Goal: Information Seeking & Learning: Understand process/instructions

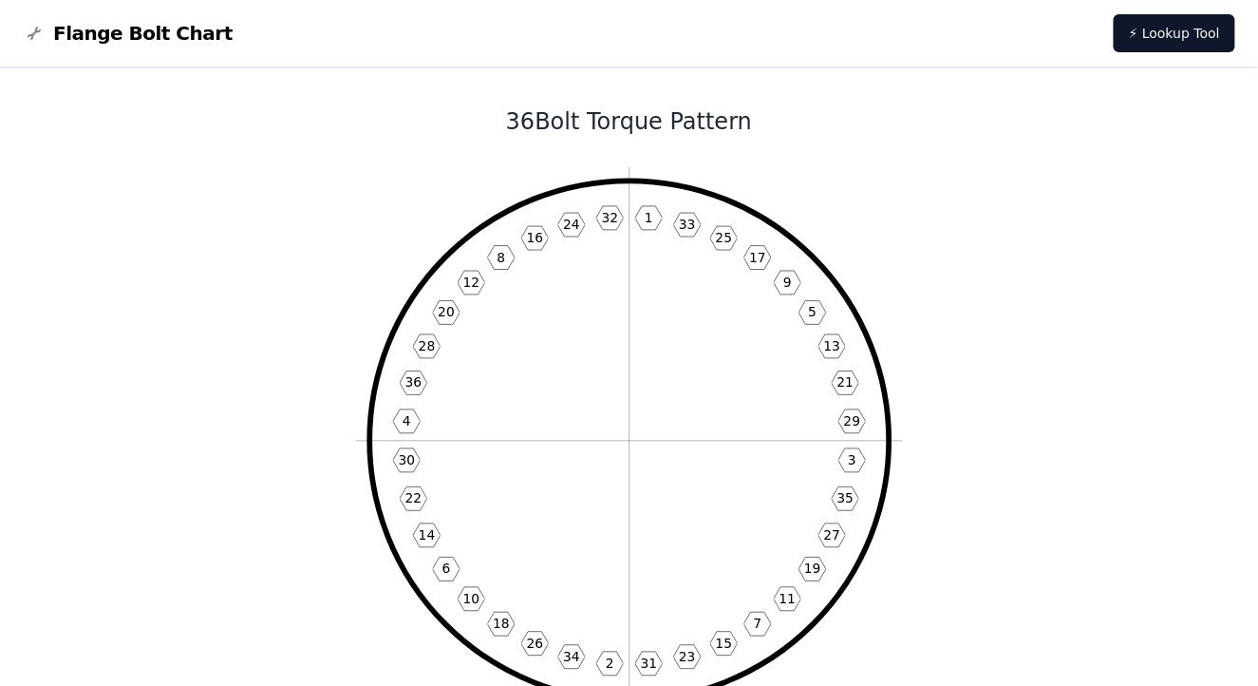
click at [538, 122] on h1 "36 Bolt Torque Pattern" at bounding box center [630, 121] width 1020 height 30
click at [662, 123] on h1 "36 Bolt Torque Pattern" at bounding box center [630, 121] width 1020 height 30
drag, startPoint x: 491, startPoint y: 115, endPoint x: 523, endPoint y: 114, distance: 32.3
click at [523, 114] on h1 "36 Bolt Torque Pattern" at bounding box center [630, 121] width 1020 height 30
drag, startPoint x: 523, startPoint y: 114, endPoint x: 462, endPoint y: 129, distance: 63.6
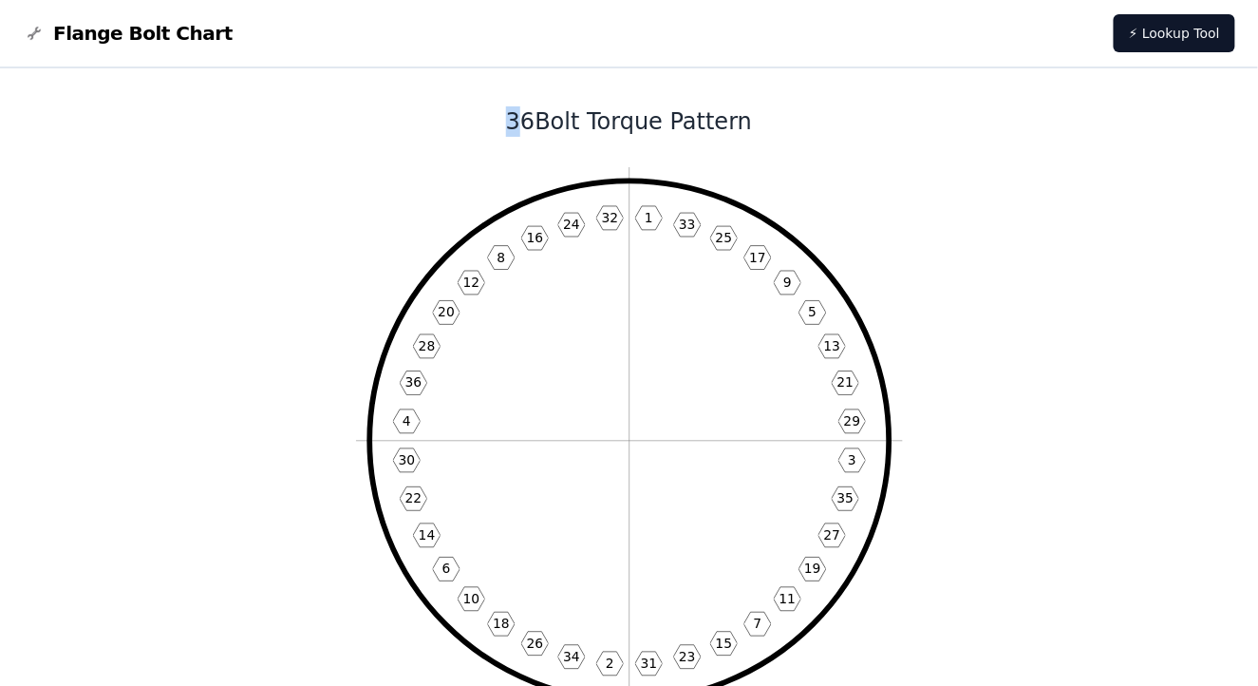
click at [461, 129] on h1 "36 Bolt Torque Pattern" at bounding box center [630, 121] width 1020 height 30
click at [490, 126] on h1 "36 Bolt Torque Pattern" at bounding box center [630, 121] width 1020 height 30
drag, startPoint x: 471, startPoint y: 122, endPoint x: 664, endPoint y: 236, distance: 223.9
click at [434, 124] on h1 "36 Bolt Torque Pattern" at bounding box center [630, 121] width 1020 height 30
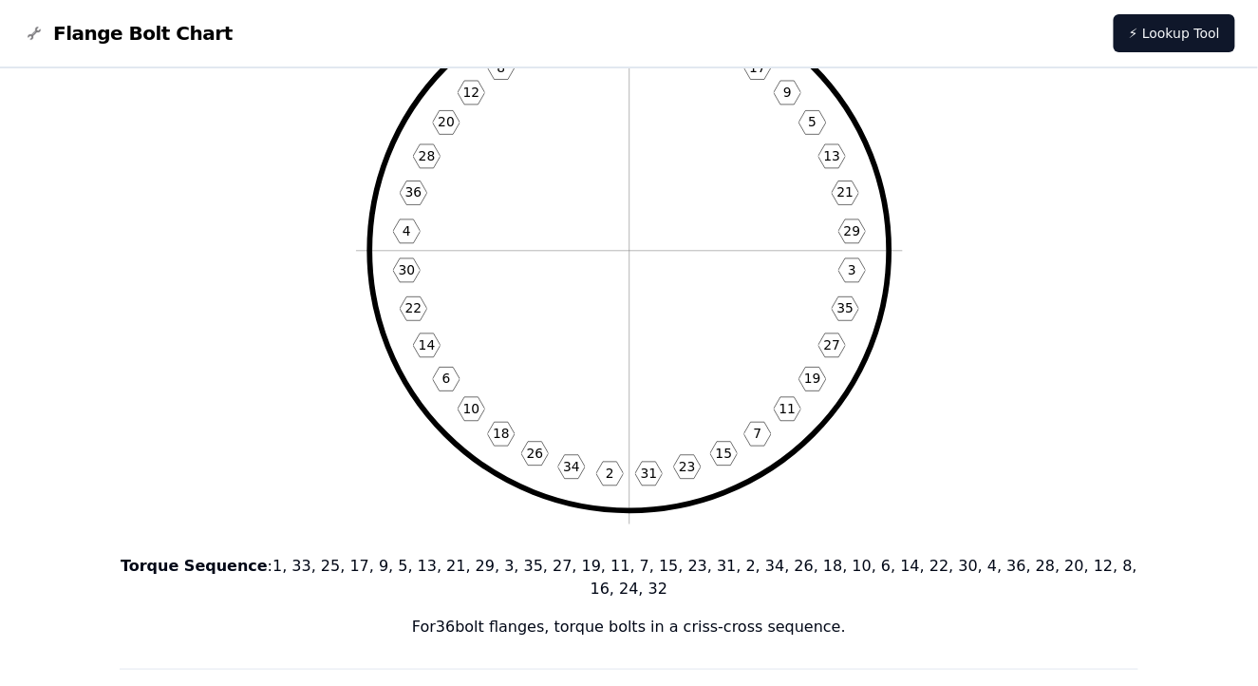
scroll to position [190, 0]
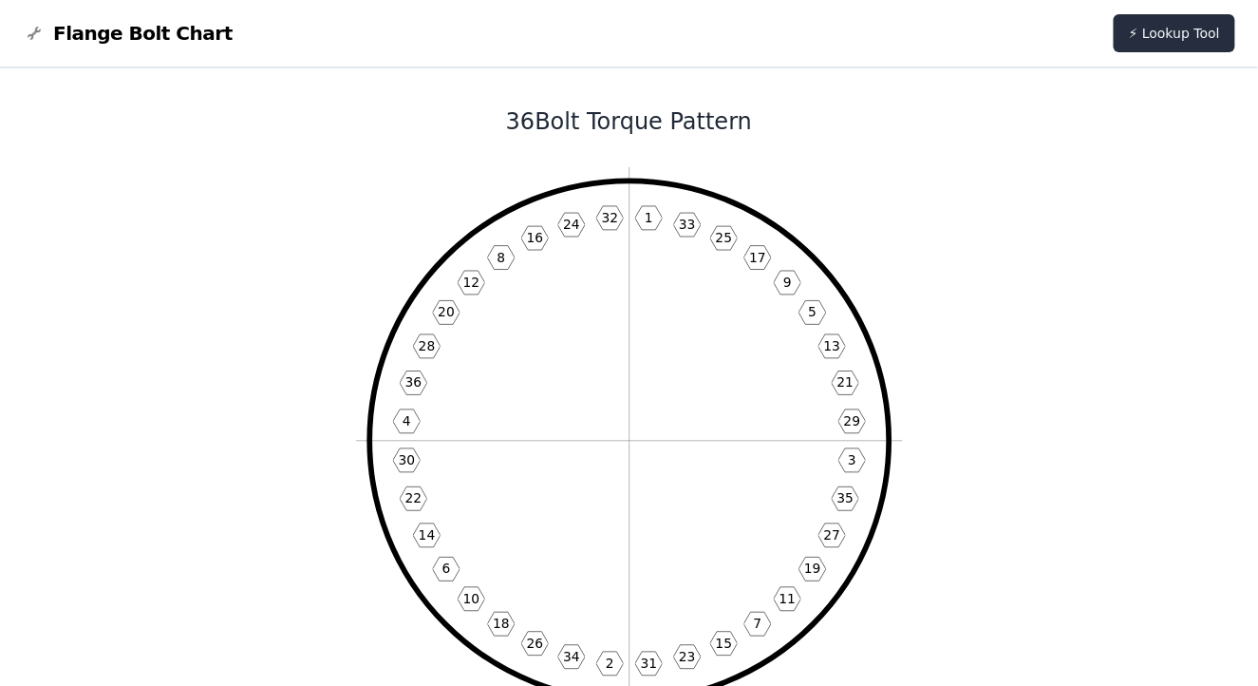
click at [1162, 36] on link "⚡ Lookup Tool" at bounding box center [1175, 33] width 122 height 38
